Goal: Transaction & Acquisition: Purchase product/service

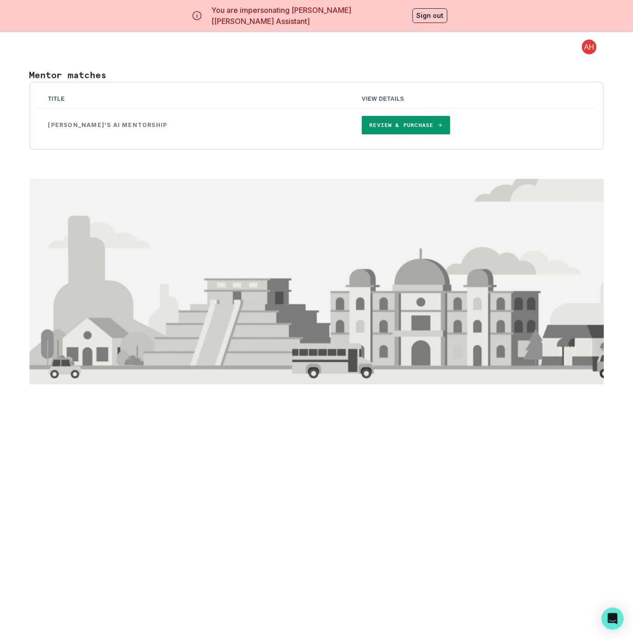
click at [391, 127] on link "Review & Purchase" at bounding box center [406, 125] width 88 height 18
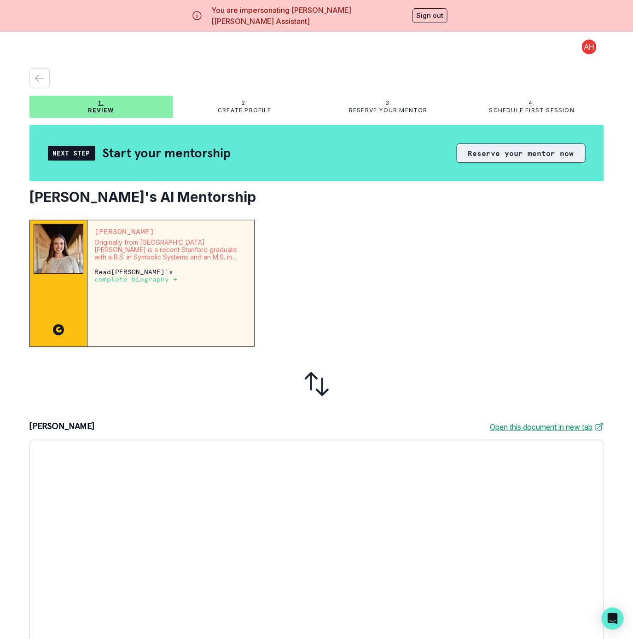
click at [486, 152] on button "Reserve your mentor now" at bounding box center [520, 153] width 129 height 19
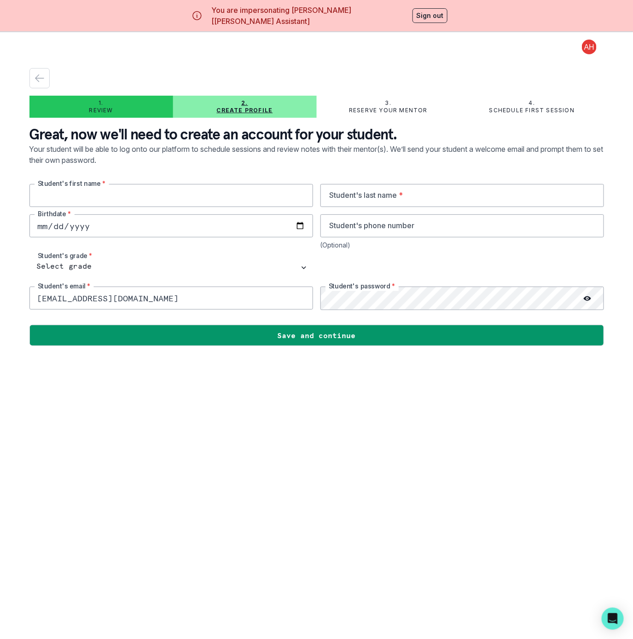
click at [40, 195] on input "text" at bounding box center [170, 195] width 283 height 23
click at [102, 194] on input "text" at bounding box center [170, 195] width 283 height 23
paste input "[PERSON_NAME]"
type input "[PERSON_NAME]"
click at [359, 197] on input "text" at bounding box center [461, 195] width 283 height 23
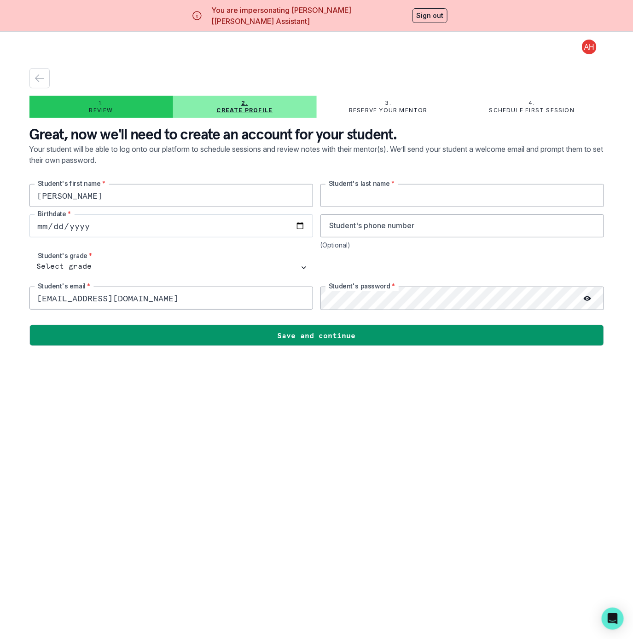
paste input "Levy"
type input "Levy"
type input "[DATE]"
click at [126, 266] on select "Select grade 1st Grade 2nd Grade 3rd Grade 4th Grade 5th Grade 6th Grade 7th Gr…" at bounding box center [170, 267] width 283 height 23
select select "12th Grade"
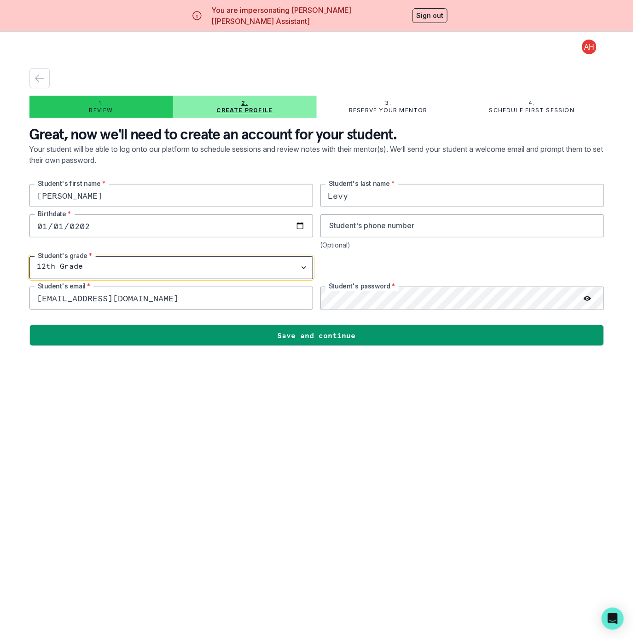
click at [34, 257] on select "Select grade 1st Grade 2nd Grade 3rd Grade 4th Grade 5th Grade 6th Grade 7th Gr…" at bounding box center [170, 267] width 283 height 23
drag, startPoint x: 174, startPoint y: 298, endPoint x: -102, endPoint y: 285, distance: 275.9
click at [0, 285] on html "You are impersonating [PERSON_NAME] [[PERSON_NAME] Assistant] Sign out 1. Revie…" at bounding box center [316, 319] width 633 height 639
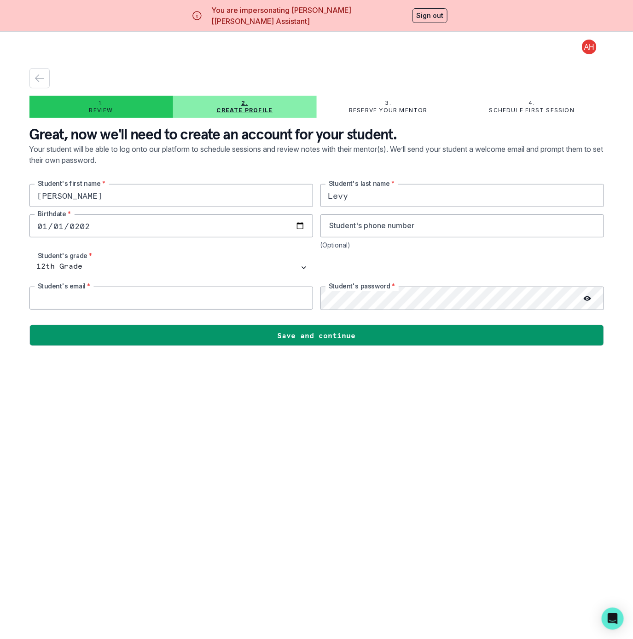
drag, startPoint x: 48, startPoint y: 290, endPoint x: 62, endPoint y: 294, distance: 14.4
click at [48, 290] on input "email" at bounding box center [170, 298] width 283 height 23
paste input "[PERSON_NAME][EMAIL_ADDRESS][DOMAIN_NAME]"
click at [225, 296] on div "[PERSON_NAME]'s first name * [PERSON_NAME] Student's last name * [DEMOGRAPHIC_D…" at bounding box center [316, 247] width 574 height 126
drag, startPoint x: 316, startPoint y: 407, endPoint x: 315, endPoint y: 394, distance: 13.4
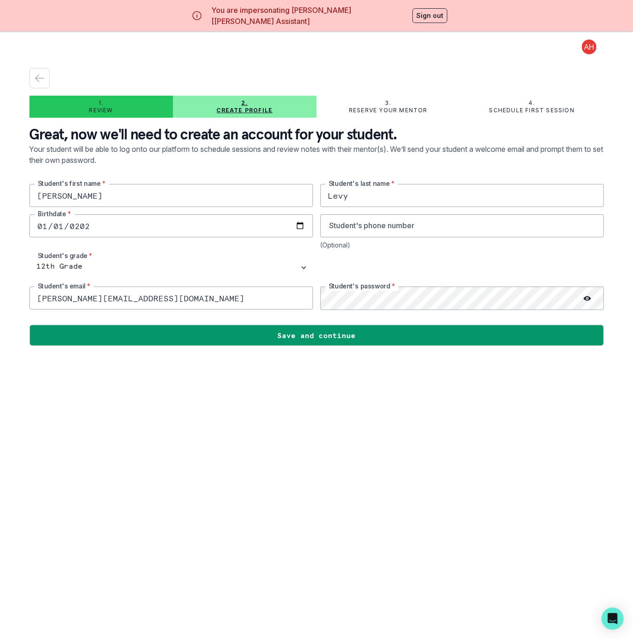
click at [315, 401] on main "1. Review 2. Create profile 3. Reserve your mentor 4. Schedule first session Gr…" at bounding box center [316, 351] width 589 height 639
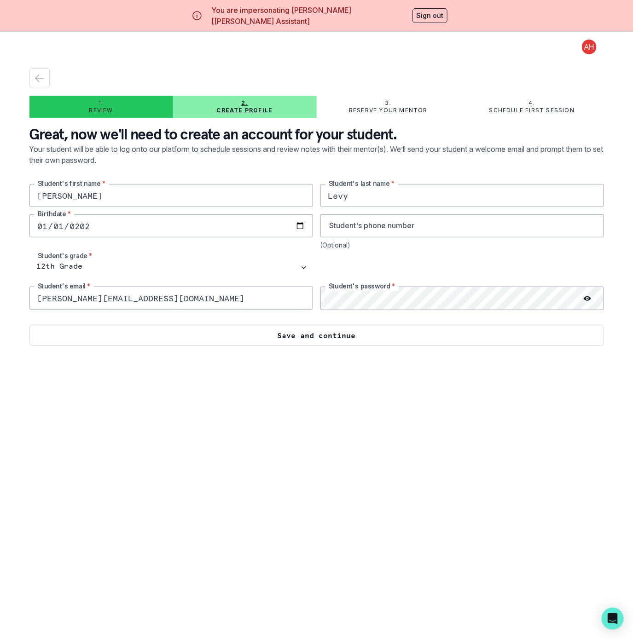
click at [325, 343] on button "Save and continue" at bounding box center [316, 335] width 574 height 21
click at [344, 333] on button "Save and continue" at bounding box center [316, 335] width 574 height 21
click at [106, 337] on button "Save and continue" at bounding box center [316, 335] width 574 height 21
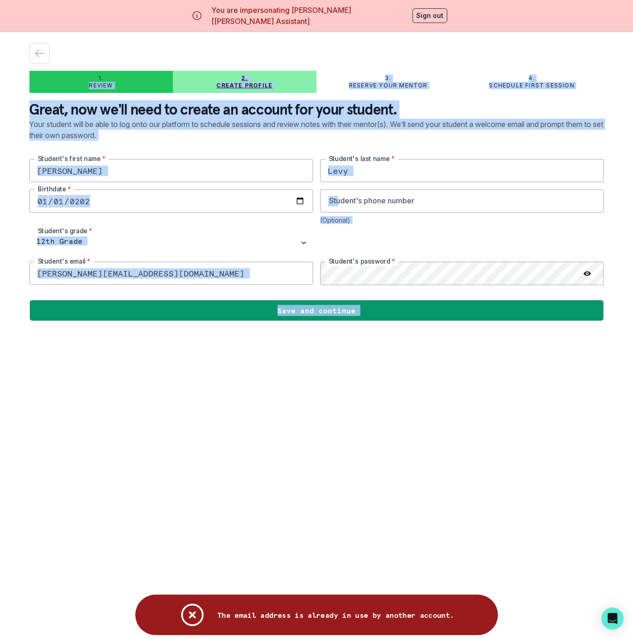
scroll to position [28, 0]
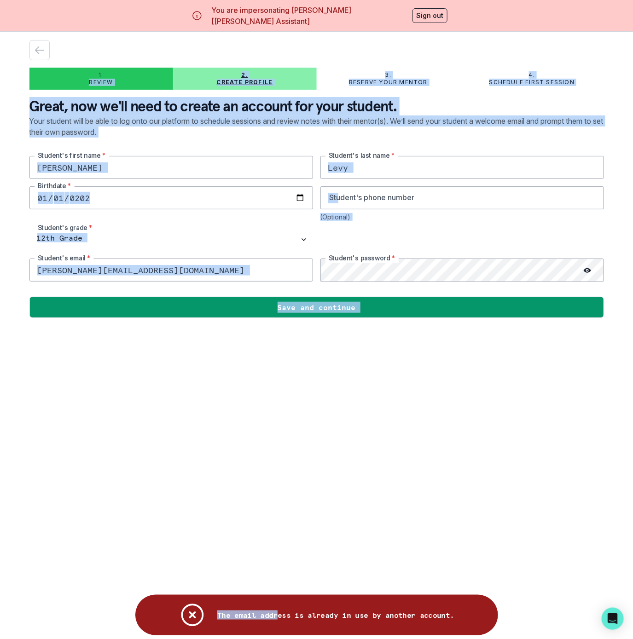
drag, startPoint x: 58, startPoint y: 290, endPoint x: 279, endPoint y: 613, distance: 391.0
click at [279, 611] on body "You are impersonating [PERSON_NAME] [[PERSON_NAME] Assistant] Sign out 1. Revie…" at bounding box center [316, 291] width 633 height 639
click at [225, 333] on main "1. Review 2. Create profile 3. Reserve your mentor 4. Schedule first session Gr…" at bounding box center [316, 323] width 589 height 639
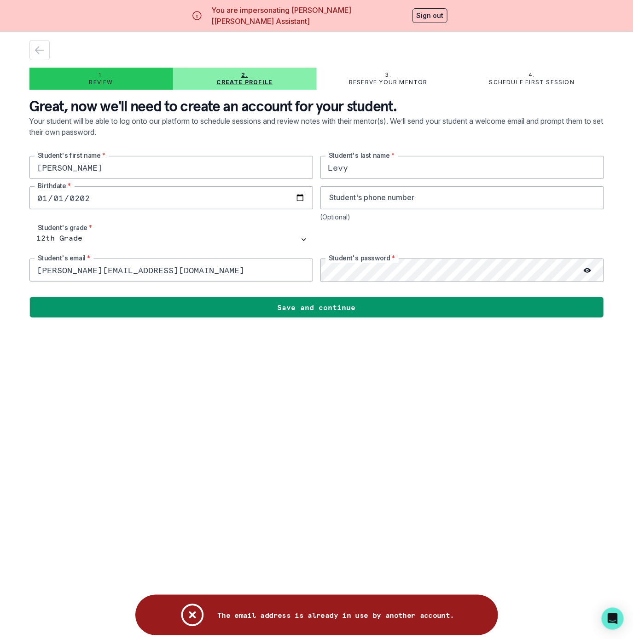
click at [308, 433] on main "1. Review 2. Create profile 3. Reserve your mentor 4. Schedule first session Gr…" at bounding box center [316, 323] width 589 height 639
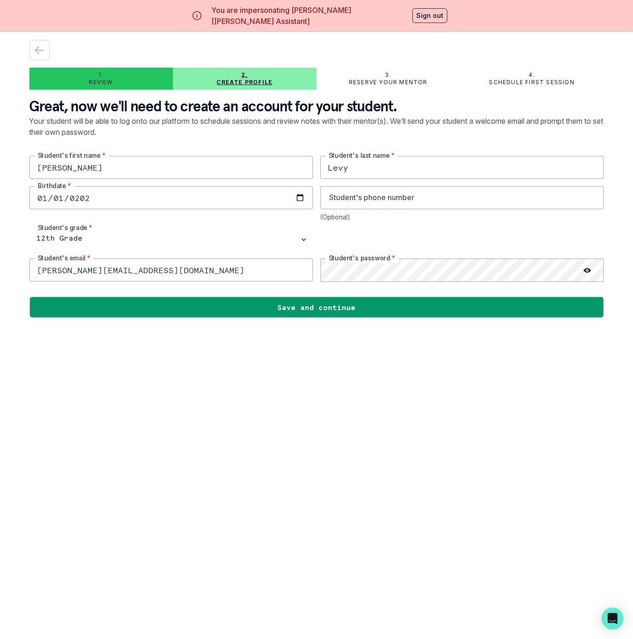
click at [213, 267] on input "[PERSON_NAME][EMAIL_ADDRESS][DOMAIN_NAME]" at bounding box center [170, 270] width 283 height 23
drag, startPoint x: 201, startPoint y: 276, endPoint x: 36, endPoint y: 271, distance: 164.8
click at [36, 271] on input "[PERSON_NAME][EMAIL_ADDRESS][DOMAIN_NAME]" at bounding box center [170, 270] width 283 height 23
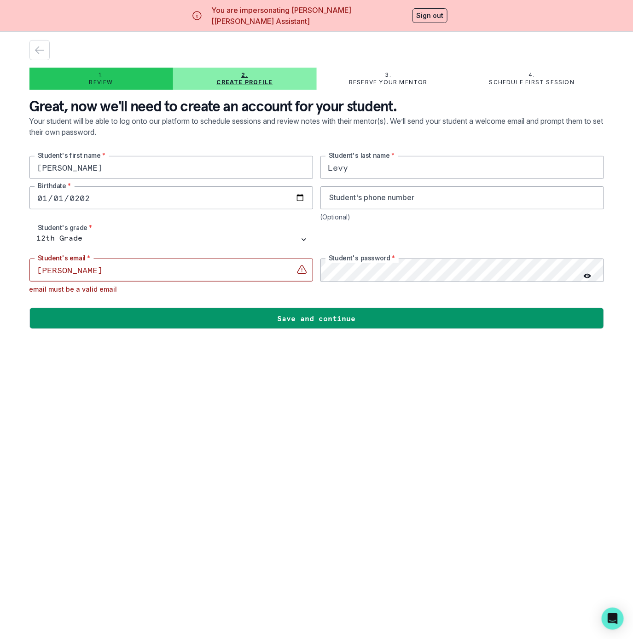
drag, startPoint x: 92, startPoint y: 170, endPoint x: 29, endPoint y: 174, distance: 63.6
click at [29, 174] on main "1. Review 2. Create profile 3. Reserve your mentor 4. Schedule first session Gr…" at bounding box center [316, 323] width 589 height 639
drag, startPoint x: 76, startPoint y: 272, endPoint x: 6, endPoint y: 271, distance: 70.4
click at [7, 272] on div "1. Review 2. Create profile 3. Reserve your mentor 4. Schedule first session Gr…" at bounding box center [316, 323] width 633 height 639
paste input "[PERSON_NAME]"
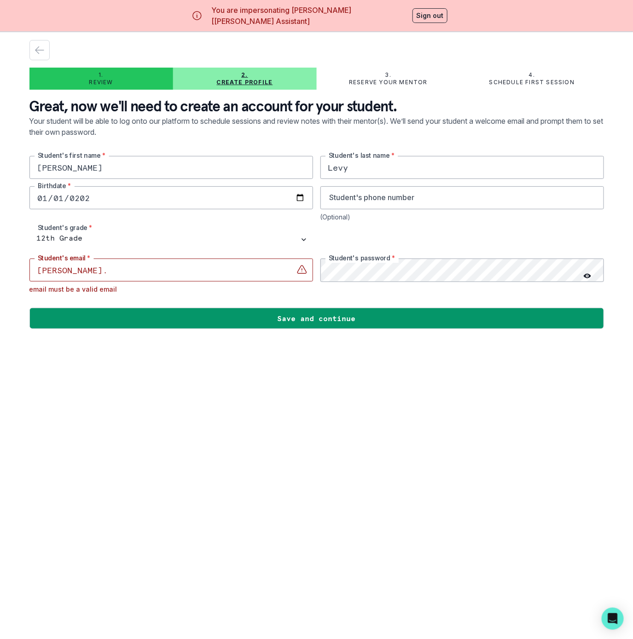
drag, startPoint x: 352, startPoint y: 170, endPoint x: 327, endPoint y: 170, distance: 25.3
click at [327, 170] on input "Levy" at bounding box center [461, 167] width 283 height 23
click at [104, 270] on input "[PERSON_NAME]." at bounding box center [170, 270] width 283 height 23
paste input "Levy"
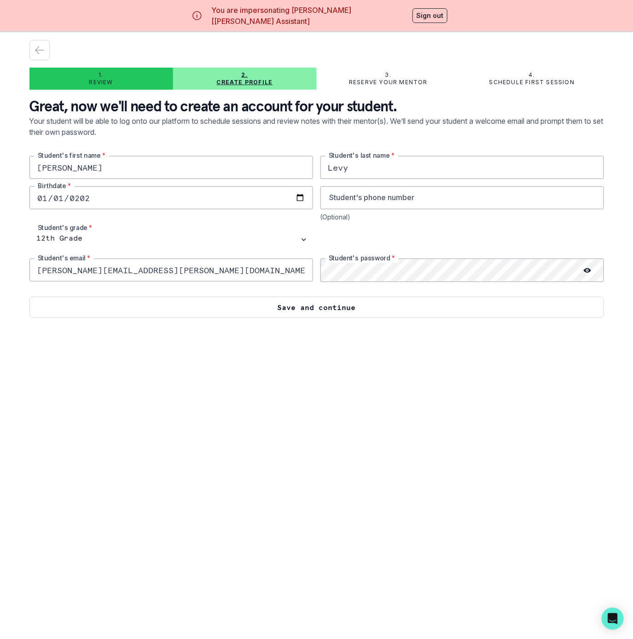
type input "[PERSON_NAME][EMAIL_ADDRESS][PERSON_NAME][DOMAIN_NAME]"
click at [317, 301] on button "Save and continue" at bounding box center [316, 307] width 574 height 21
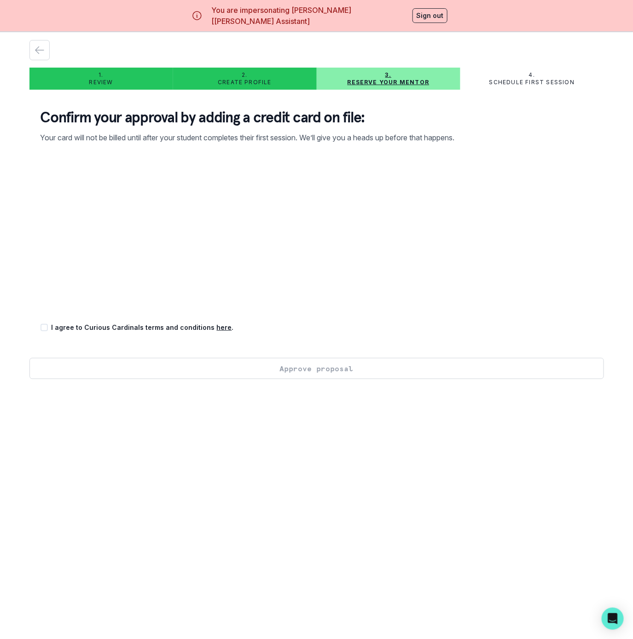
click at [217, 330] on link "here" at bounding box center [224, 327] width 15 height 8
